Goal: Find specific page/section: Find specific page/section

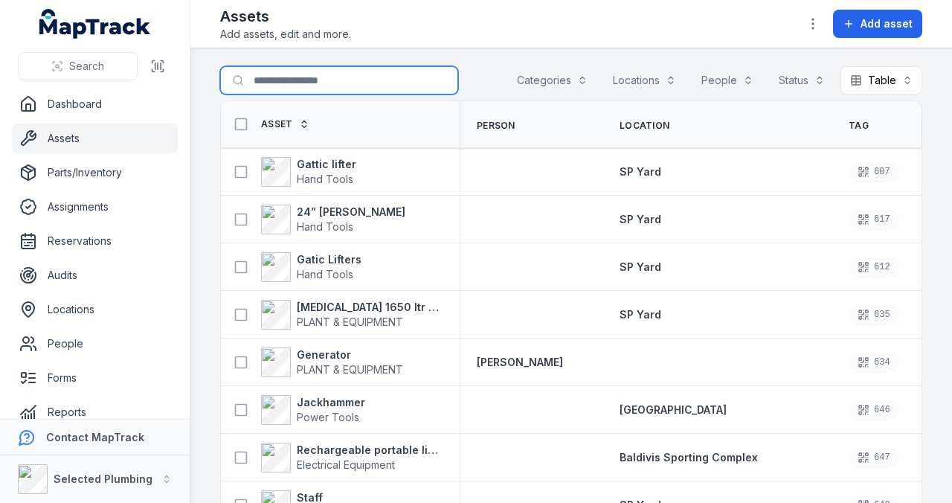
click at [357, 73] on input "Search for assets" at bounding box center [339, 80] width 238 height 28
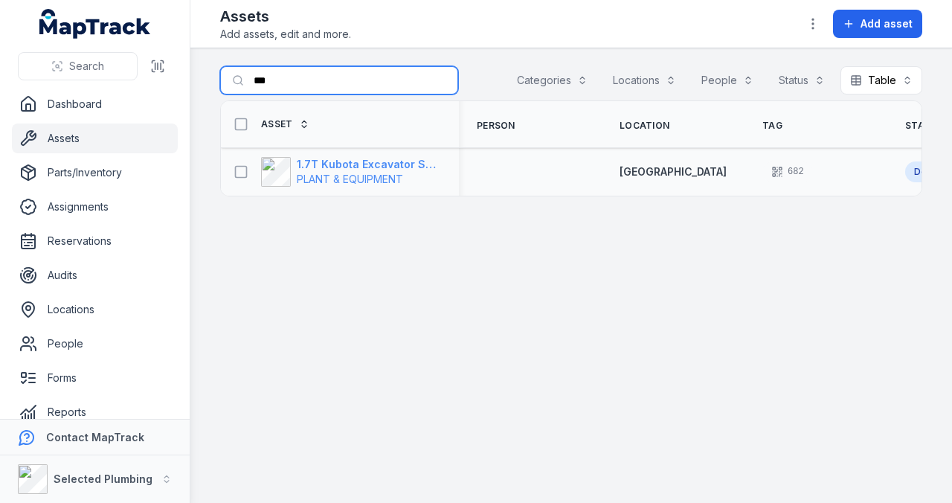
type input "***"
click at [332, 163] on strong "1.7T Kubota Excavator SP009" at bounding box center [369, 164] width 144 height 15
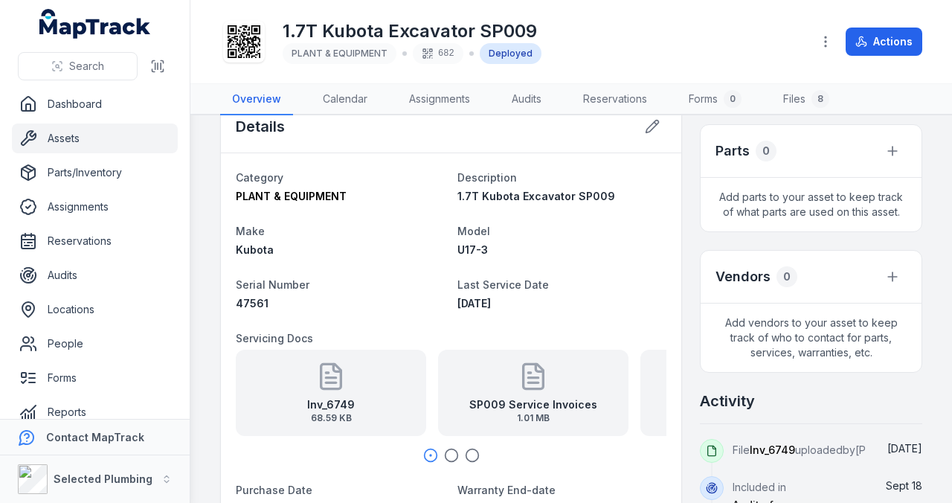
scroll to position [545, 0]
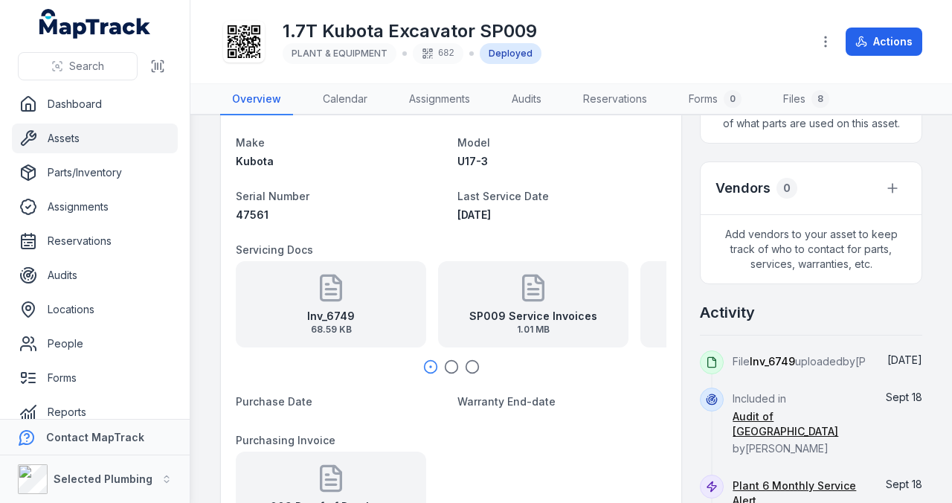
click at [446, 361] on icon "button" at bounding box center [451, 366] width 15 height 15
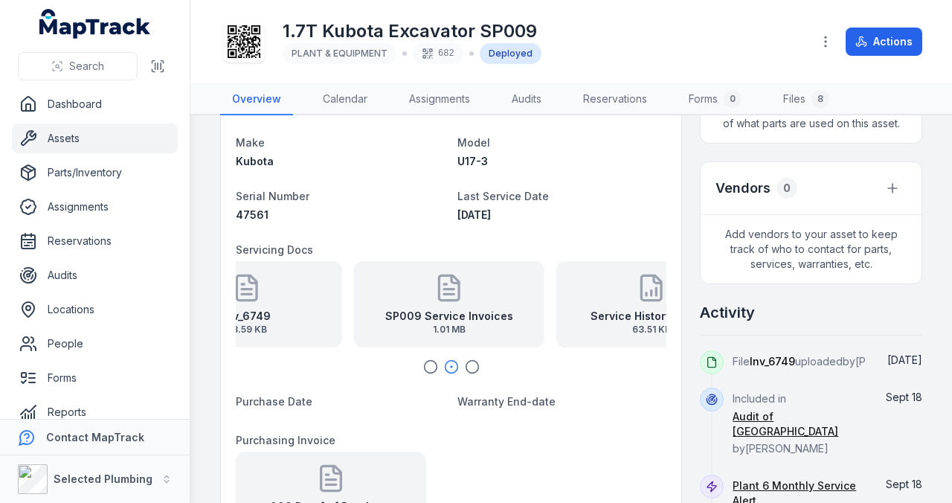
click at [460, 318] on strong "Service History Plant 9" at bounding box center [651, 316] width 121 height 15
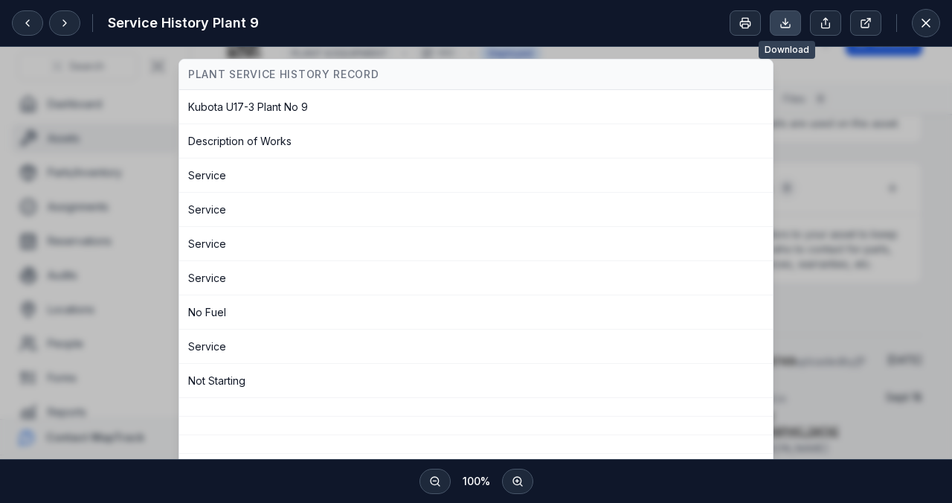
click at [460, 25] on icon at bounding box center [786, 23] width 12 height 12
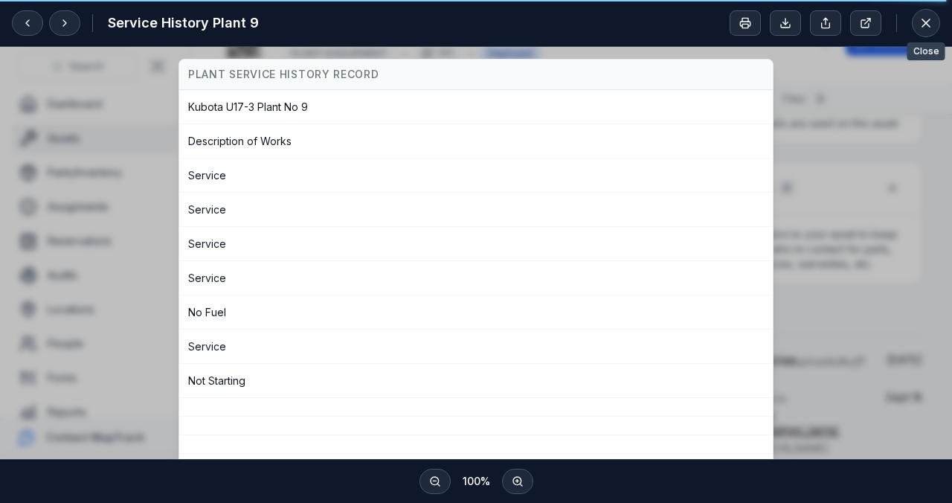
drag, startPoint x: 923, startPoint y: 19, endPoint x: 911, endPoint y: 27, distance: 15.1
click at [460, 19] on icon at bounding box center [926, 23] width 15 height 15
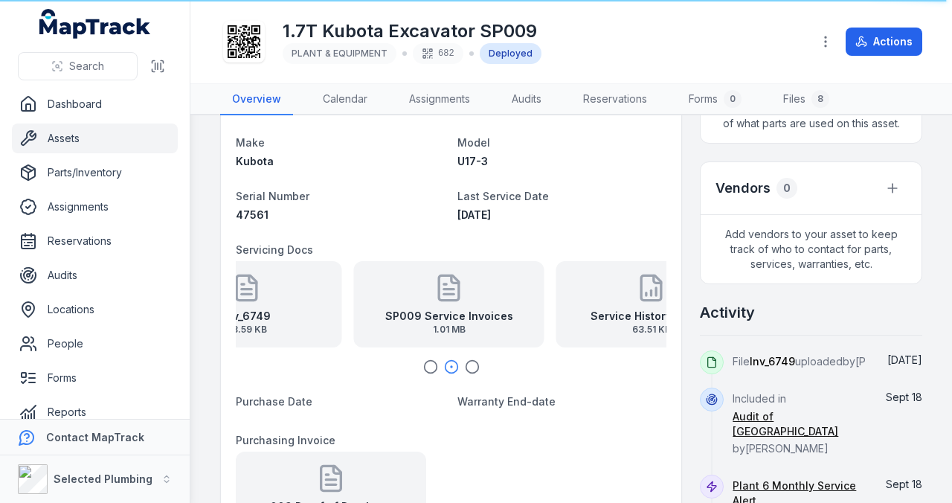
click at [443, 324] on span "1.01 MB" at bounding box center [449, 330] width 128 height 12
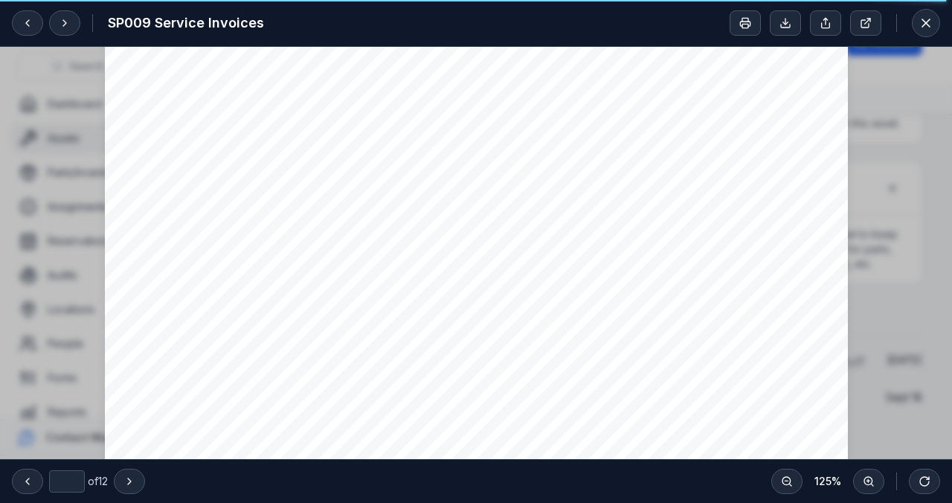
scroll to position [5492, 0]
type input "*"
click at [460, 18] on icon at bounding box center [926, 23] width 15 height 15
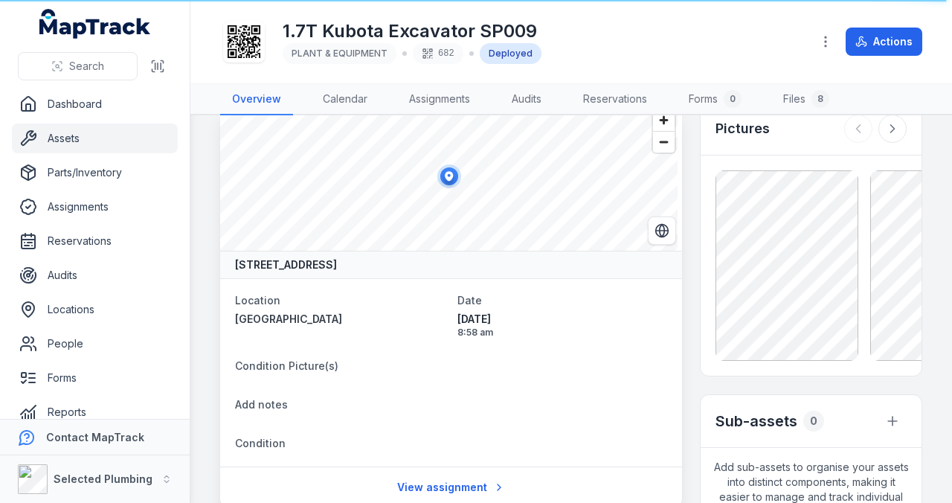
scroll to position [0, 0]
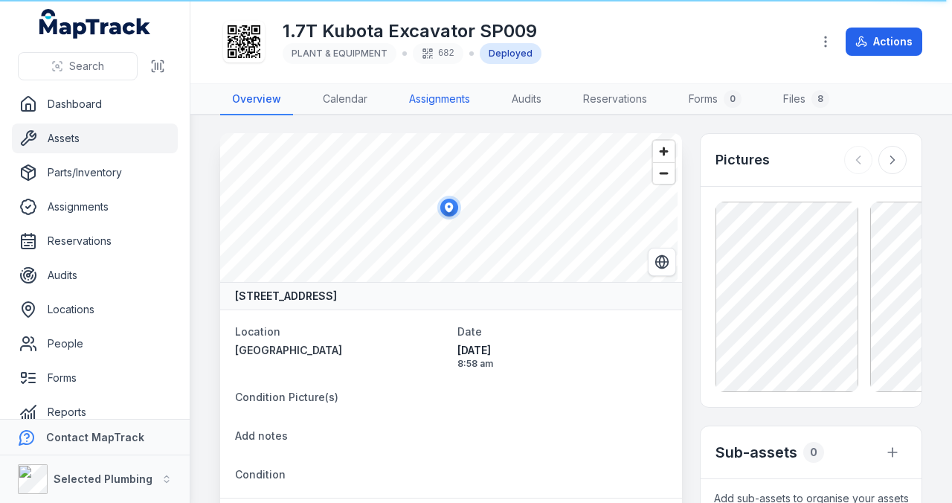
click at [440, 99] on link "Assignments" at bounding box center [439, 99] width 85 height 31
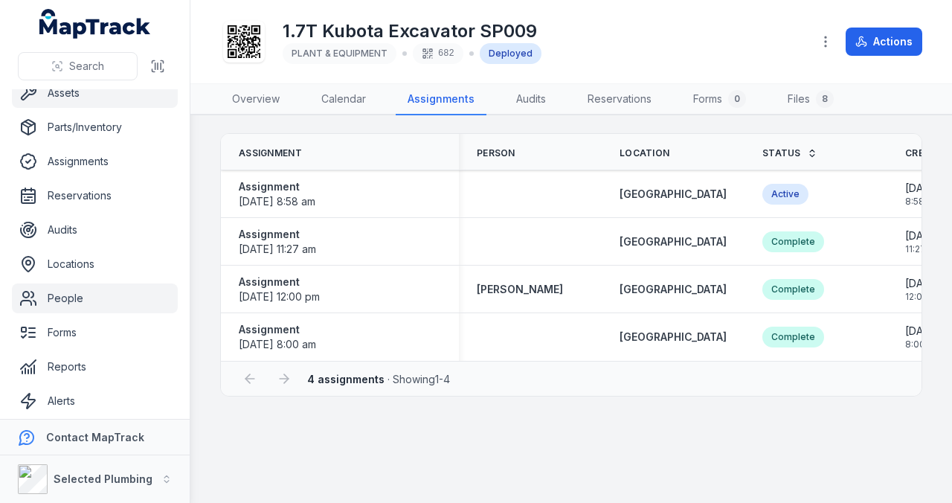
scroll to position [85, 0]
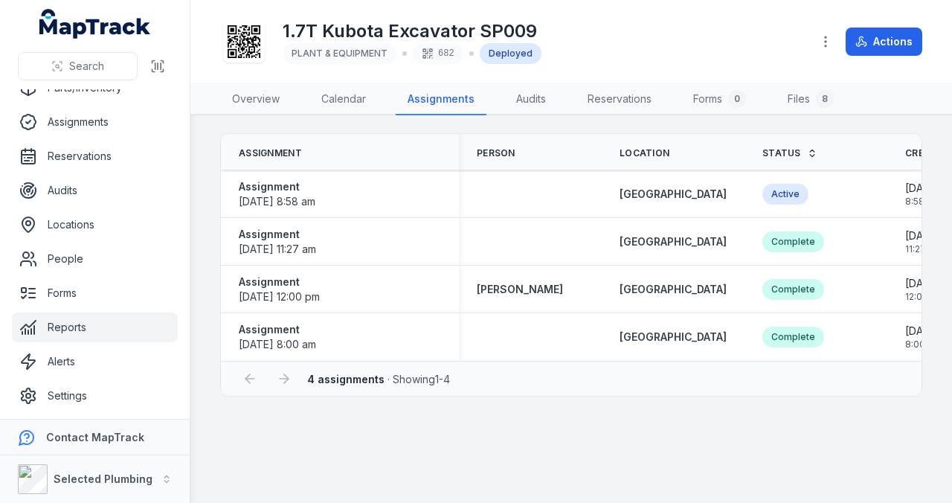
click at [69, 324] on link "Reports" at bounding box center [95, 327] width 166 height 30
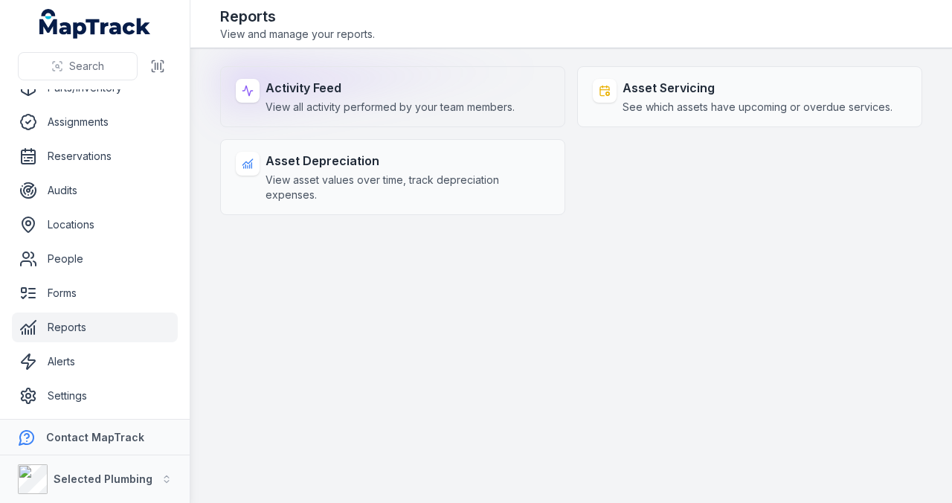
click at [307, 95] on strong "Activity Feed" at bounding box center [390, 88] width 249 height 18
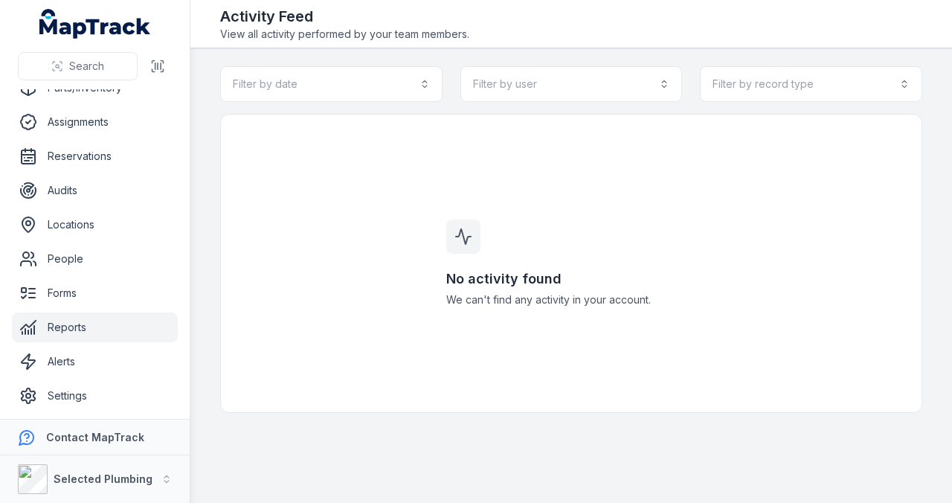
click at [68, 327] on link "Reports" at bounding box center [95, 327] width 166 height 30
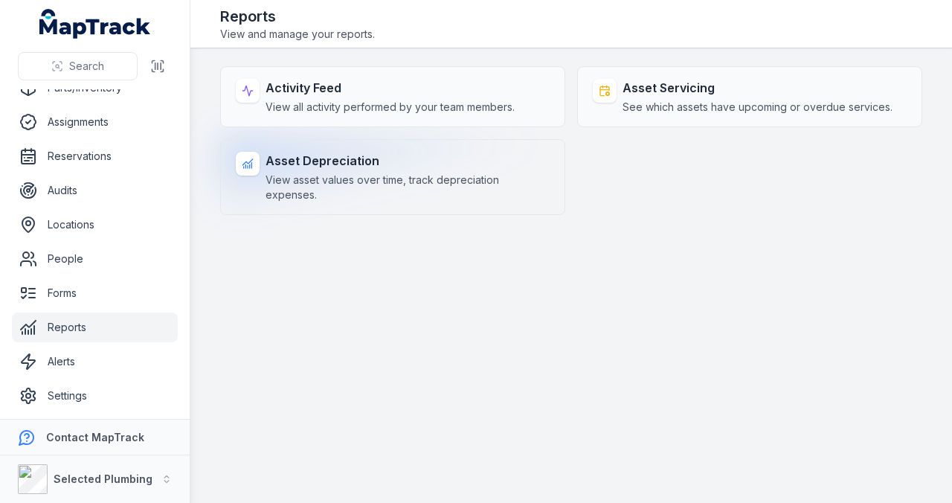
click at [330, 170] on div "Asset Depreciation View asset values over time, track depreciation expenses." at bounding box center [408, 177] width 284 height 51
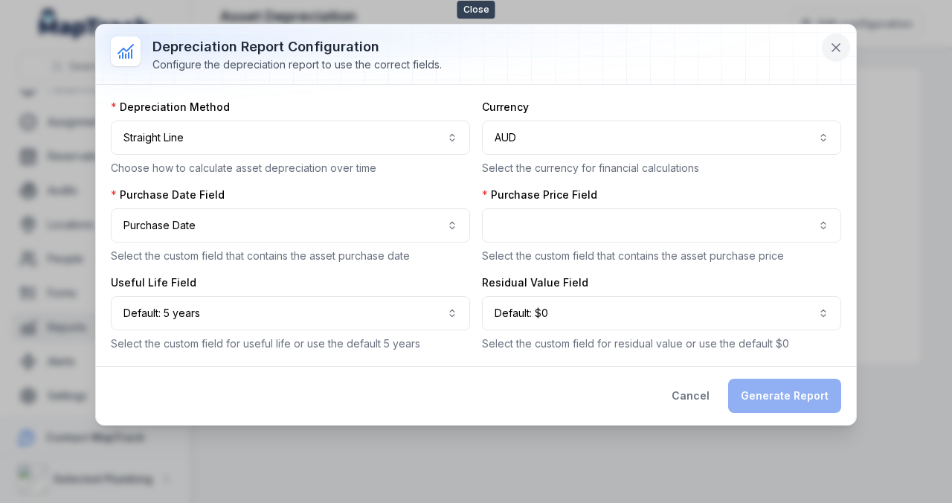
click at [833, 41] on icon at bounding box center [836, 47] width 15 height 15
